Goal: Task Accomplishment & Management: Use online tool/utility

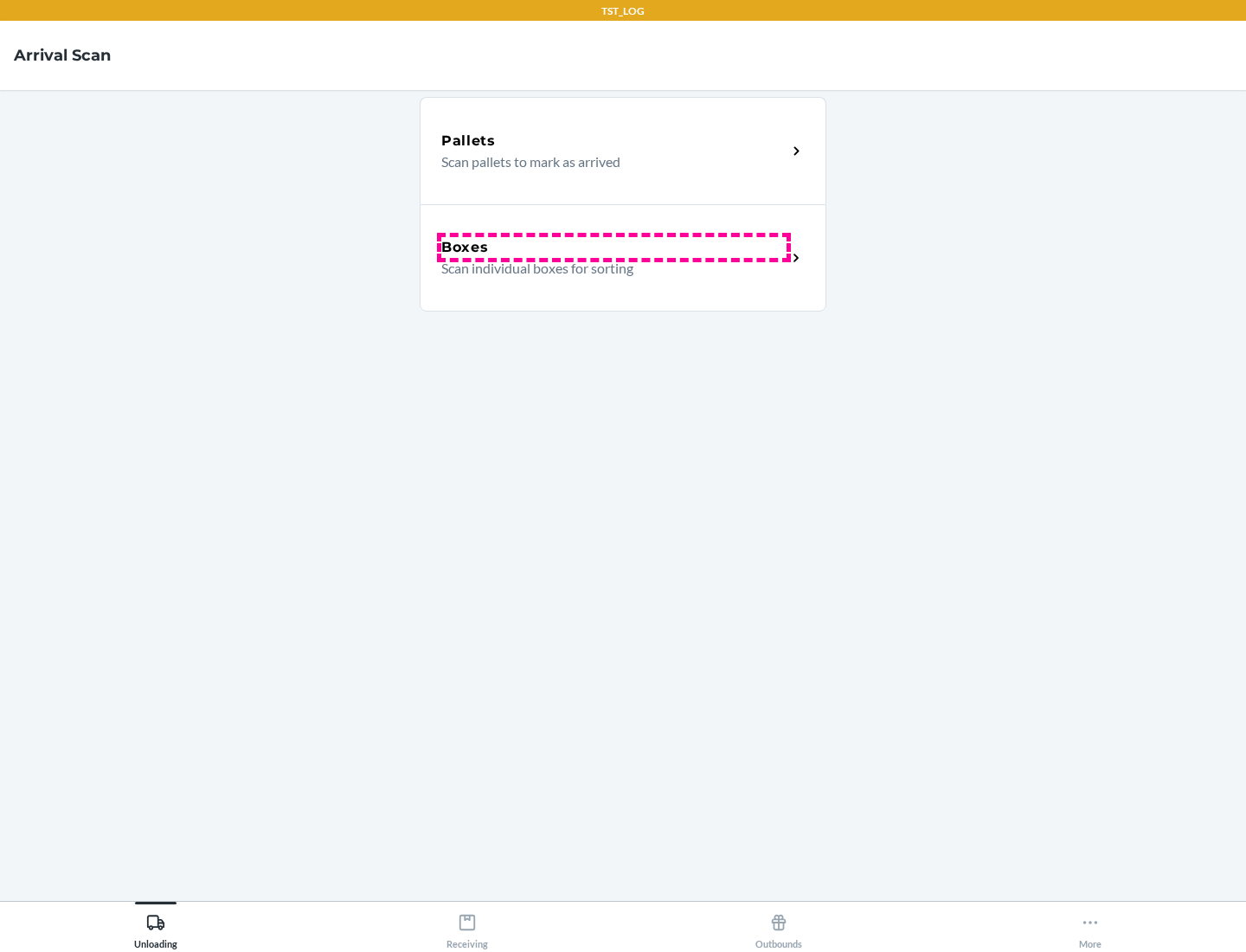
click at [614, 247] on div "Boxes" at bounding box center [614, 248] width 346 height 21
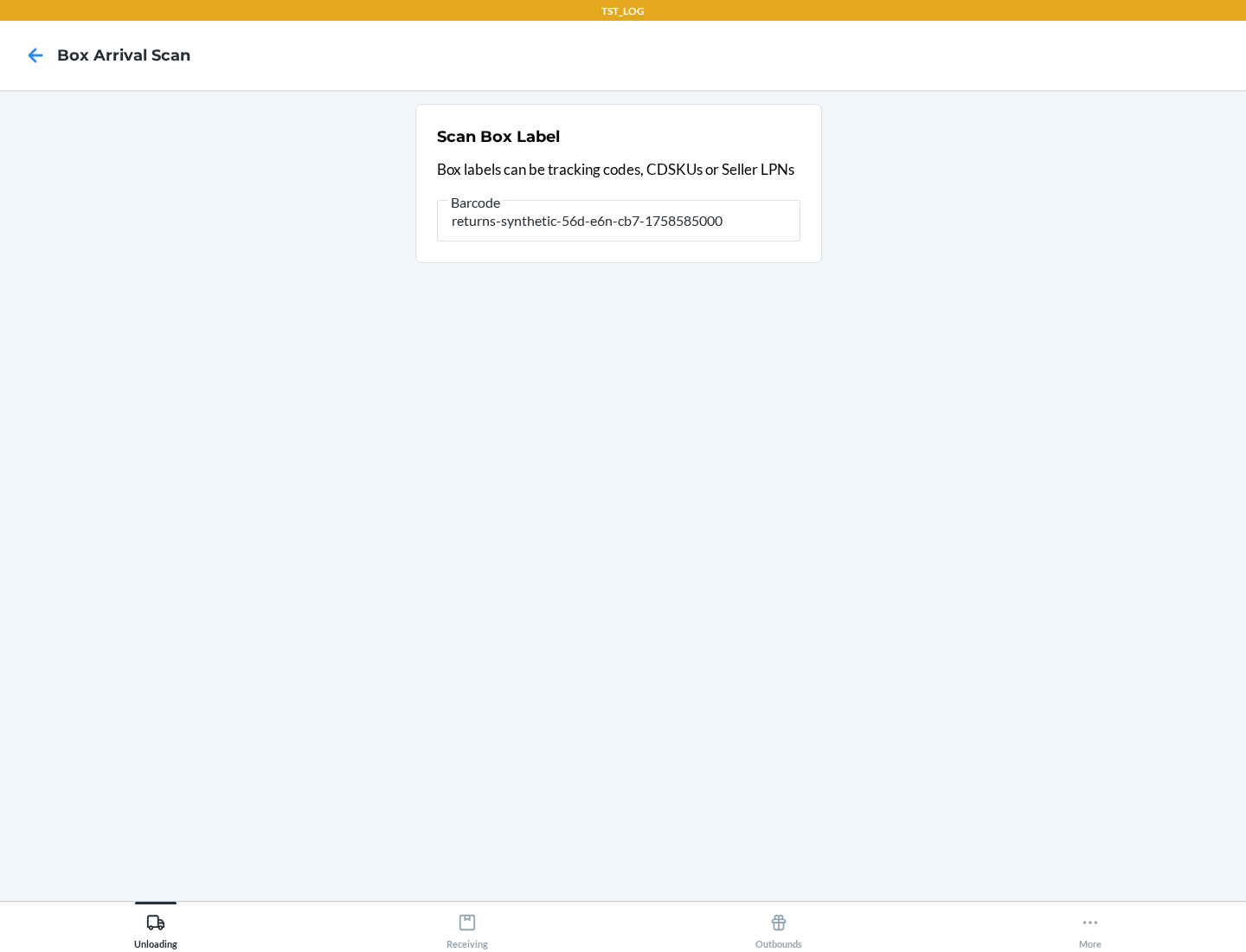
type input "returns-synthetic-56d-e6n-cb7-1758585000"
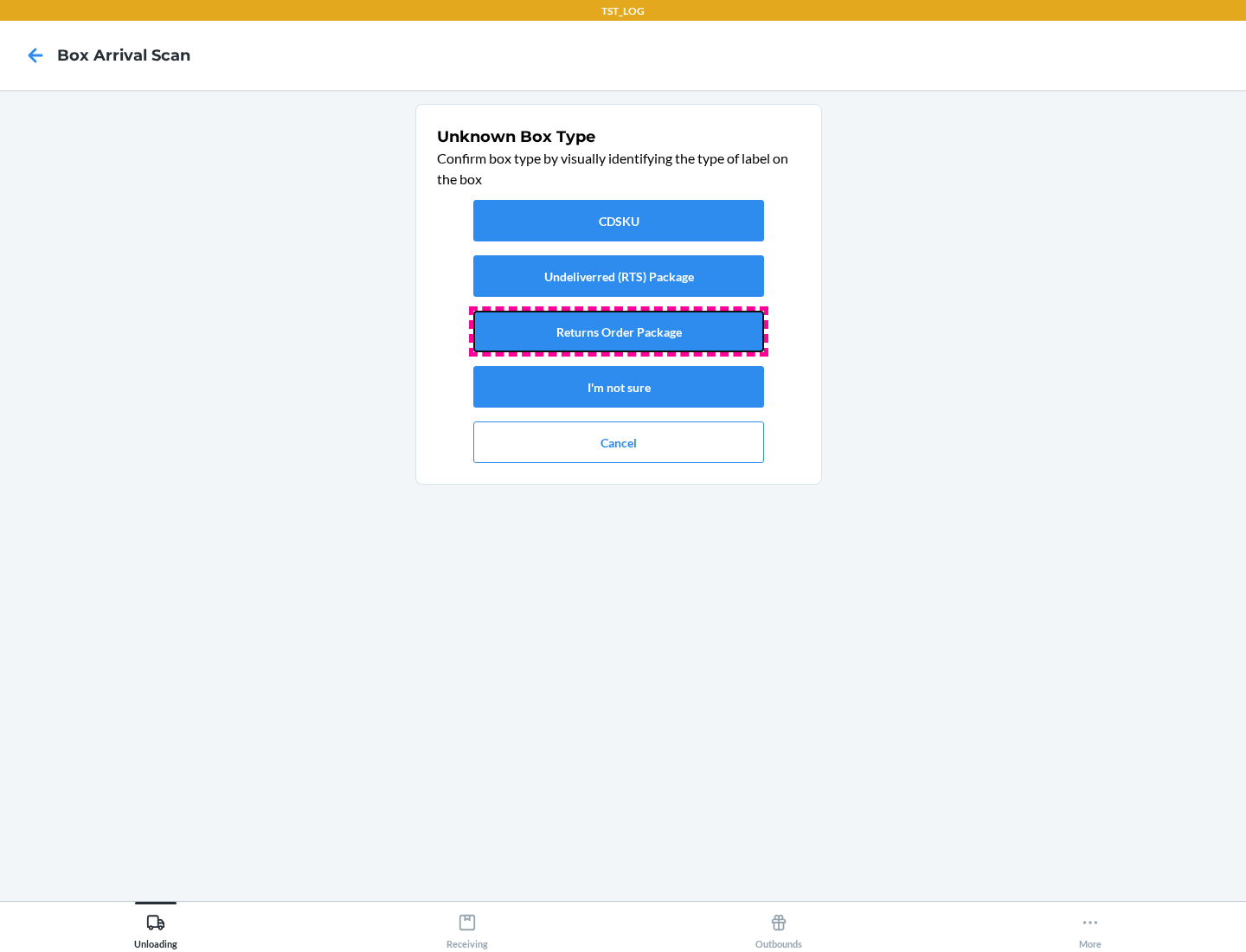
click at [619, 331] on button "Returns Order Package" at bounding box center [619, 330] width 291 height 41
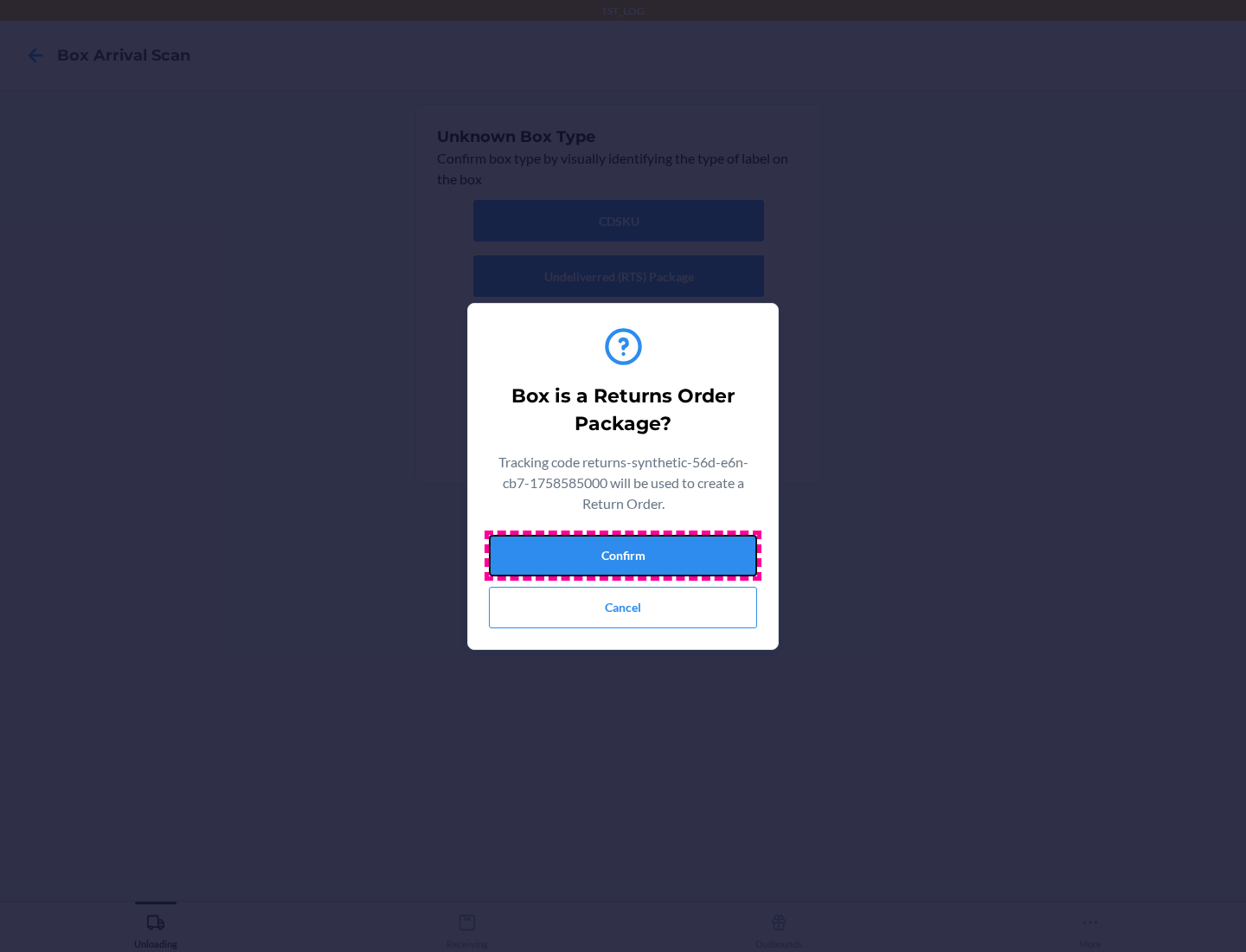
click at [623, 555] on button "Confirm" at bounding box center [623, 555] width 268 height 41
